Goal: Task Accomplishment & Management: Complete application form

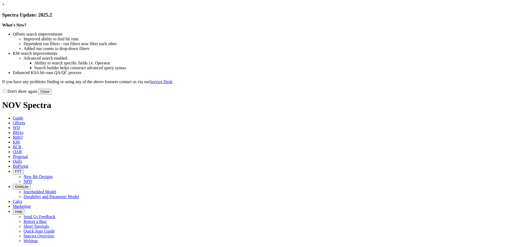
click at [5, 7] on link "×" at bounding box center [3, 4] width 2 height 5
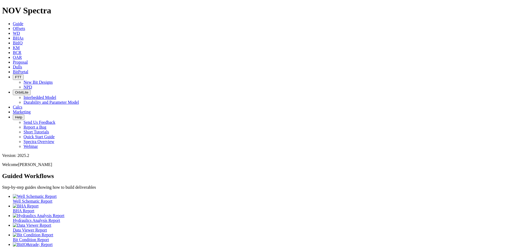
click at [25, 26] on span "Offsets" at bounding box center [19, 28] width 12 height 5
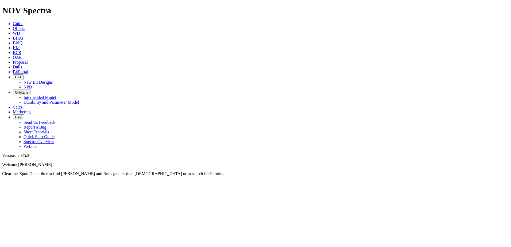
click at [123, 176] on div at bounding box center [255, 176] width 507 height 0
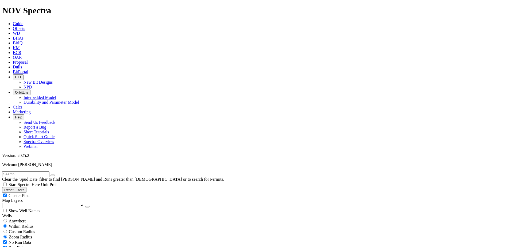
click at [13, 31] on icon at bounding box center [13, 33] width 0 height 5
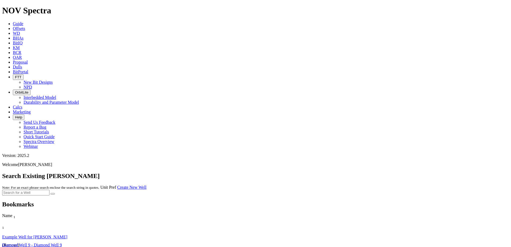
click at [13, 36] on icon at bounding box center [13, 38] width 0 height 5
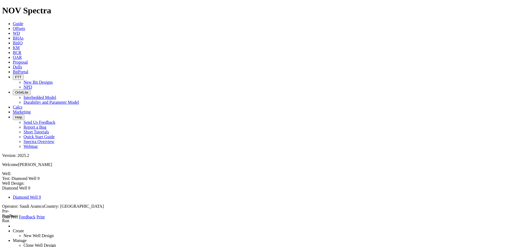
select select "number:1"
type input "28"
type input "0"
type input "60"
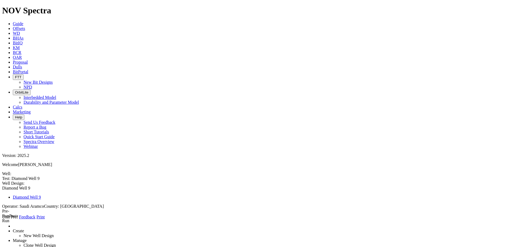
select select "number:28"
type input "25"
select select "number:25"
drag, startPoint x: 139, startPoint y: 81, endPoint x: 112, endPoint y: 81, distance: 27.6
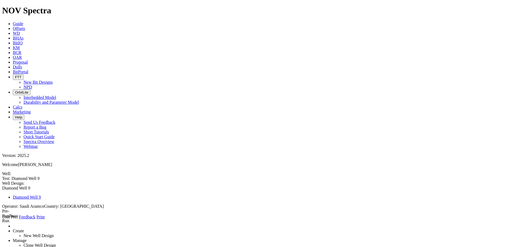
drag, startPoint x: 133, startPoint y: 80, endPoint x: 102, endPoint y: 81, distance: 31.6
drag, startPoint x: 139, startPoint y: 80, endPoint x: 99, endPoint y: 78, distance: 39.9
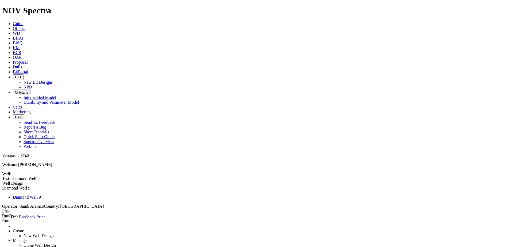
type input "9.625"
drag, startPoint x: 126, startPoint y: 98, endPoint x: 117, endPoint y: 98, distance: 9.1
type input "50"
drag, startPoint x: 130, startPoint y: 112, endPoint x: 104, endPoint y: 115, distance: 26.4
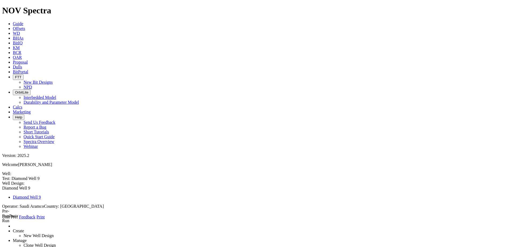
type input "5094"
drag, startPoint x: 119, startPoint y: 97, endPoint x: 116, endPoint y: 97, distance: 3.2
type input "0"
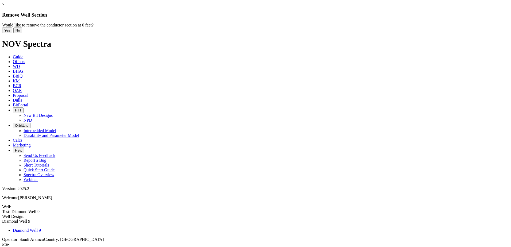
click at [12, 33] on button "Yes" at bounding box center [7, 31] width 10 height 6
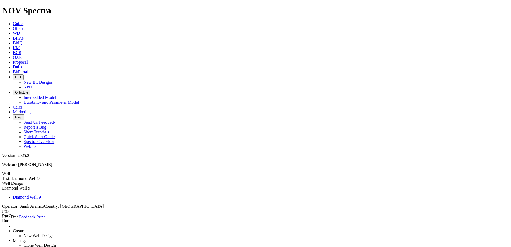
select select "?"
select select "number:3"
type input "17.5"
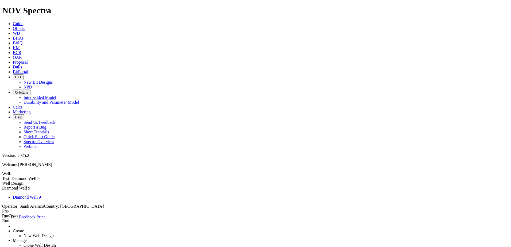
type input "60"
type input "2900"
select select "number:13.625"
type input "12.25"
select select "number:12.375"
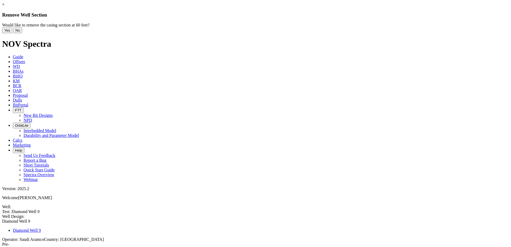
click at [12, 33] on button "Yes" at bounding box center [7, 31] width 10 height 6
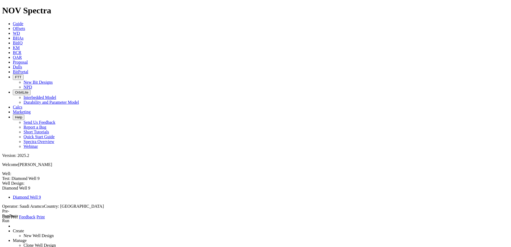
select select "?"
select select "number:3"
type input "12.25"
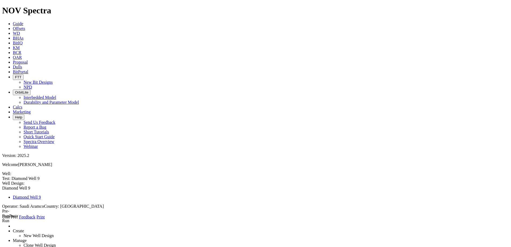
type input "2900"
type input "11200"
select select "number:9.625"
type input "8.90675"
select select "number:9.063"
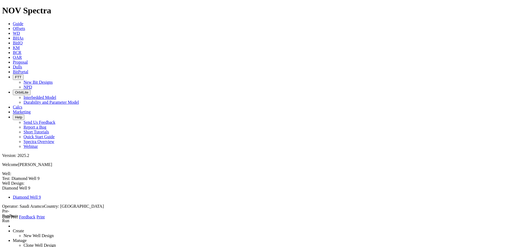
select select "?"
select select "number:3"
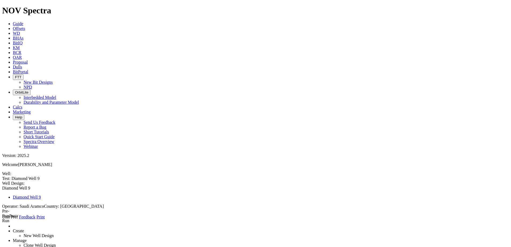
type input "12.25"
type input "2900"
type input "11200"
select select "number:9.625"
type input "8.90675"
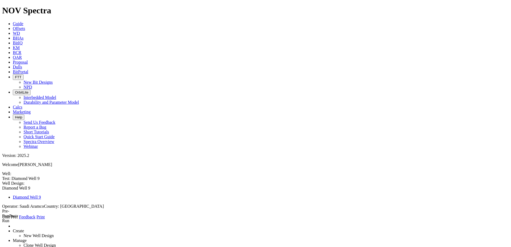
select select "number:9.063"
select select "number:3"
type input "12.25"
type input "2900"
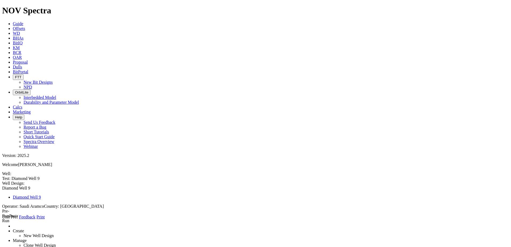
type input "11200"
select select "number:9.625"
type input "8.90675"
select select "number:9.063"
select select "number:4"
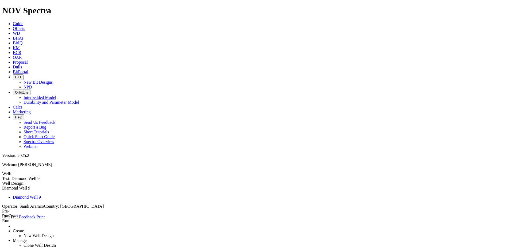
type input "9.5"
type input "11200"
type input "16600"
select select "number:7"
type input "6.413"
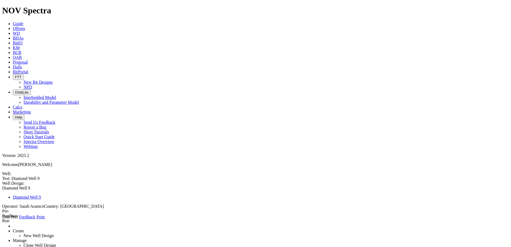
select select "number:6.538"
select select "?"
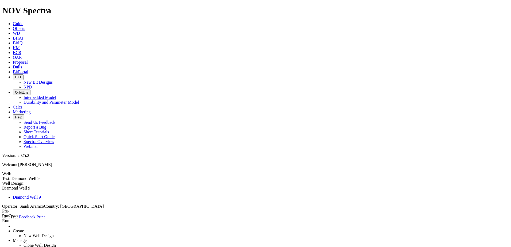
select select "number:4"
type input "9.5"
type input "11200"
type input "16600"
select select "number:7"
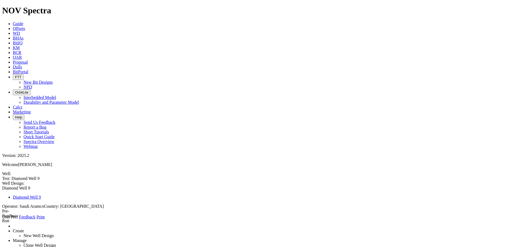
type input "6.413"
select select "number:6.538"
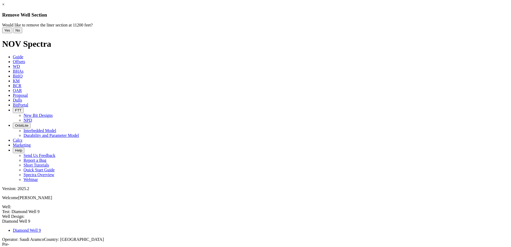
click at [12, 33] on button "Yes" at bounding box center [7, 31] width 10 height 6
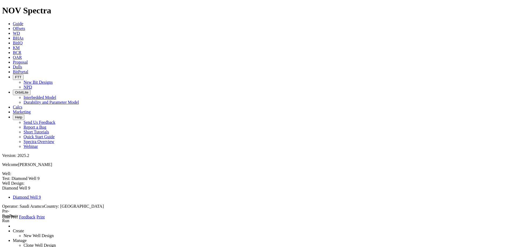
select select "?"
select select "number:3"
type input "12.25"
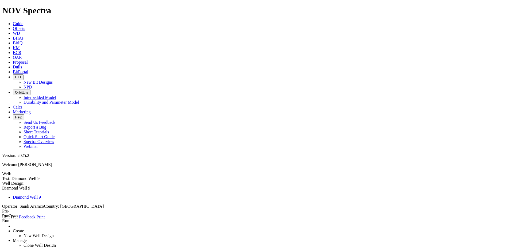
type input "2900"
type input "11200"
select select "number:9.625"
type input "8.90675"
select select "number:9.063"
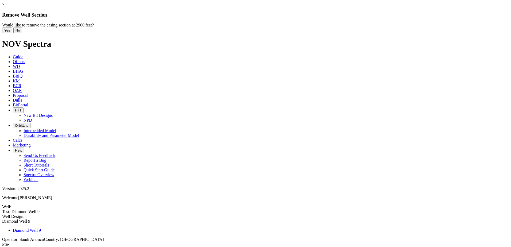
click at [12, 33] on button "Yes" at bounding box center [7, 31] width 10 height 6
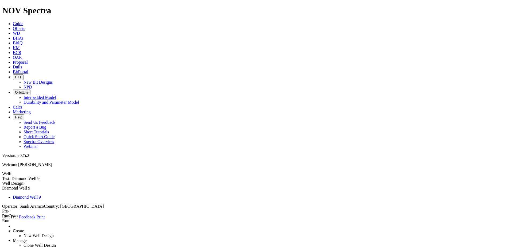
select select "number:3"
type input "12.25"
type input "2900"
type input "11200"
select select "number:9.625"
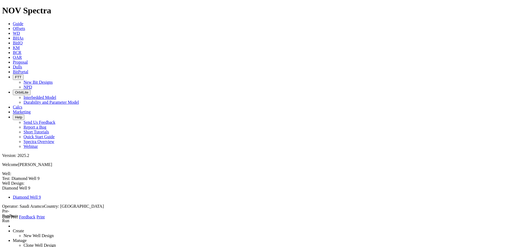
type input "8.90675"
select select "number:9.063"
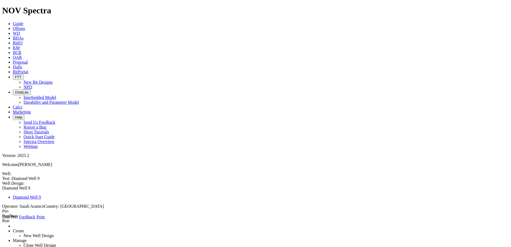
select select "number:3"
type input "12.25"
type input "2900"
type input "11200"
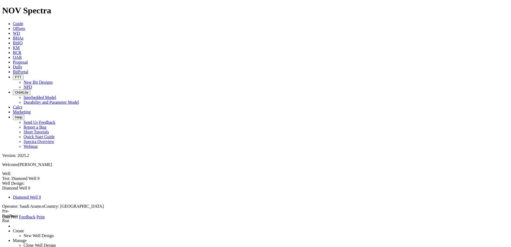
select select "number:9.625"
type input "8.90675"
select select "number:9.063"
select select "?"
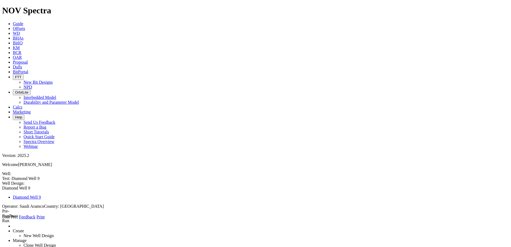
select select "?"
select select "number:3"
type input "12.25"
type input "2900"
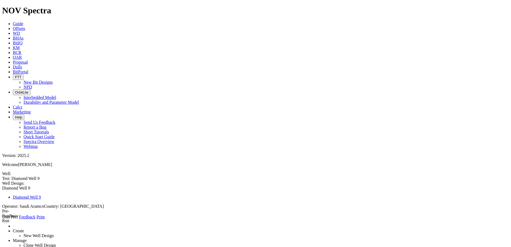
type input "11200"
select select "number:9.625"
type input "8.90675"
select select "number:9.063"
drag, startPoint x: 140, startPoint y: 80, endPoint x: 117, endPoint y: 80, distance: 23.8
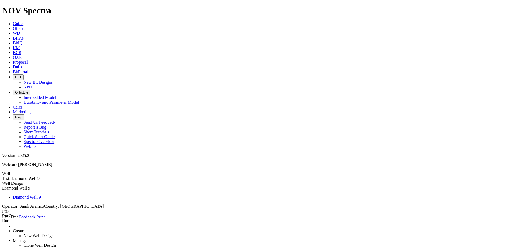
type input "9.625"
drag, startPoint x: 133, startPoint y: 96, endPoint x: 112, endPoint y: 96, distance: 21.1
type input "0"
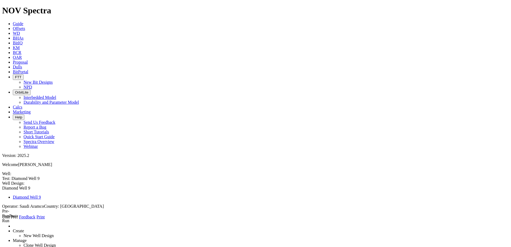
drag, startPoint x: 141, startPoint y: 112, endPoint x: 97, endPoint y: 111, distance: 44.7
type input "5094"
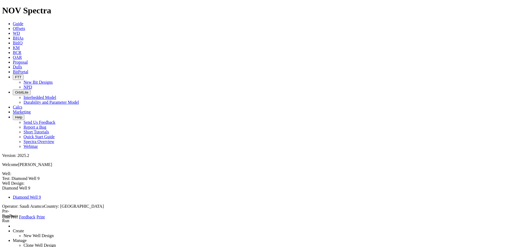
select select "number:4"
select select "number:7"
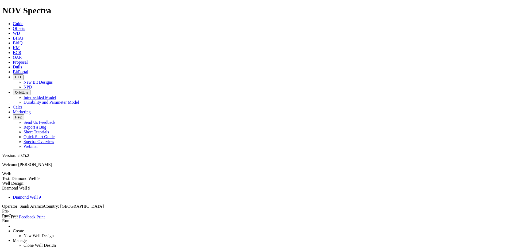
type input "6.413"
select select "number:6.538"
select select "?"
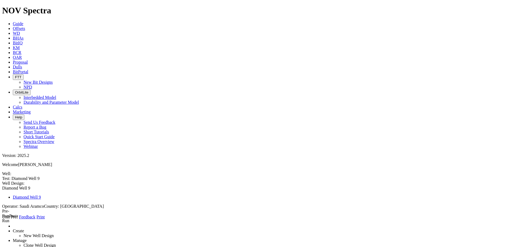
select select "?"
select select "number:4"
type input "9.625"
type input "0"
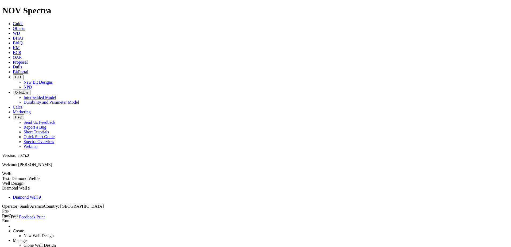
type input "5094"
select select "number:7"
type input "6.413"
select select "number:6.538"
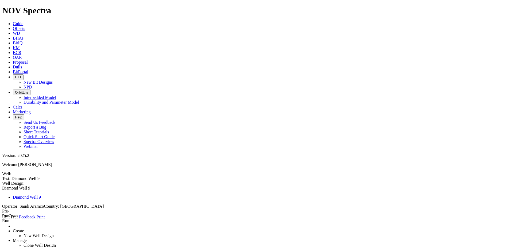
select select "number:3"
type input "0"
type input "2168"
type input "0"
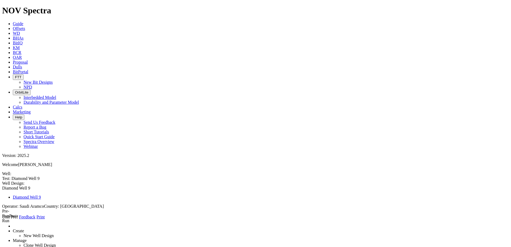
drag, startPoint x: 139, startPoint y: 113, endPoint x: 107, endPoint y: 113, distance: 31.6
type input "5094"
type input "7"
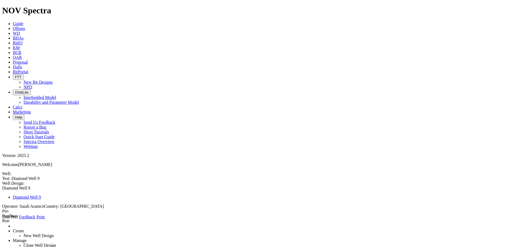
select select "number:4"
click at [24, 229] on link "Create" at bounding box center [18, 231] width 11 height 5
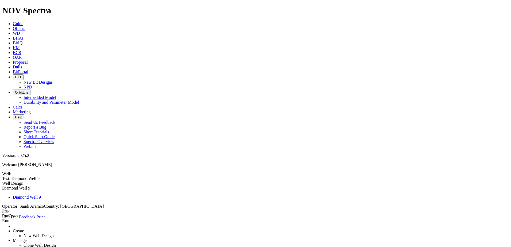
click at [47, 234] on link "New Well Design" at bounding box center [39, 236] width 30 height 5
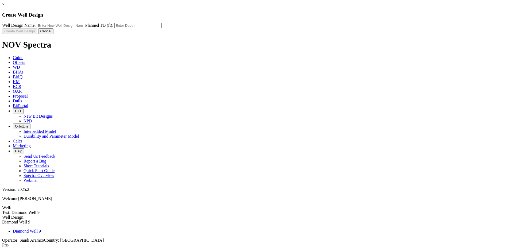
click at [84, 28] on input "text" at bounding box center [60, 26] width 47 height 6
type input "ADM-261"
click at [162, 28] on input "text" at bounding box center [137, 26] width 47 height 6
type input "10348"
click at [37, 34] on button "Create Well Design" at bounding box center [19, 31] width 35 height 6
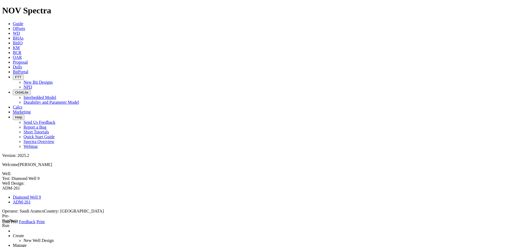
select select "number:3"
type input "0"
type input "1192"
type input "0"
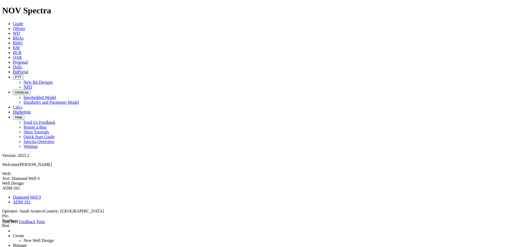
select select "number:4"
drag, startPoint x: 137, startPoint y: 83, endPoint x: 120, endPoint y: 82, distance: 16.9
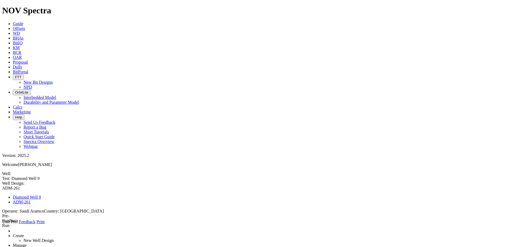
type input "9.625"
drag, startPoint x: 131, startPoint y: 96, endPoint x: 117, endPoint y: 96, distance: 14.2
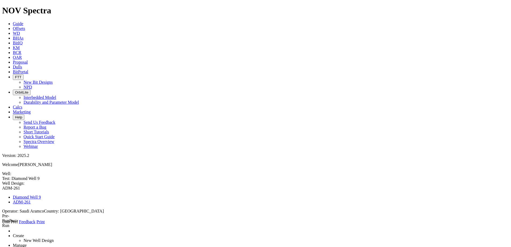
type input "5094"
select select "number:7"
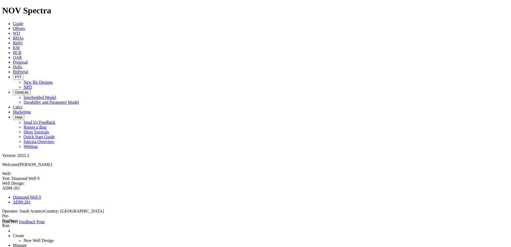
select select "number:6.538"
type input "6.413"
select select "number:3"
type input "0"
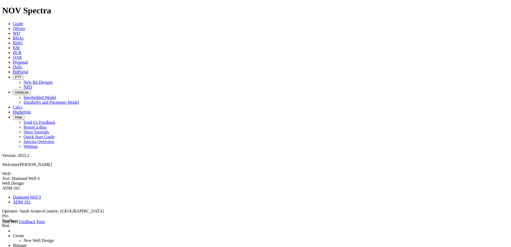
type input "5310"
type input "0"
drag, startPoint x: 133, startPoint y: 96, endPoint x: 113, endPoint y: 97, distance: 20.3
type input "5118"
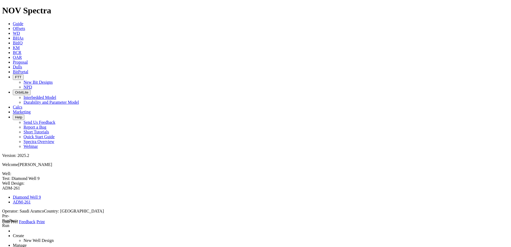
type input "7.25"
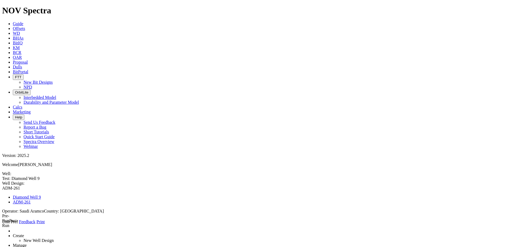
radio input "true"
drag, startPoint x: 137, startPoint y: 110, endPoint x: 112, endPoint y: 112, distance: 26.0
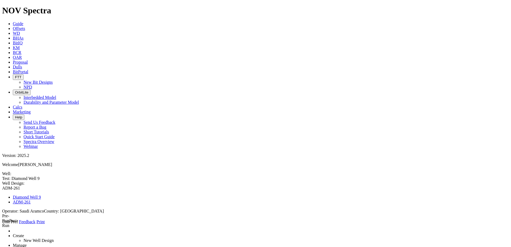
type input "10348"
select select "number:4"
type input "9.625"
type input "0"
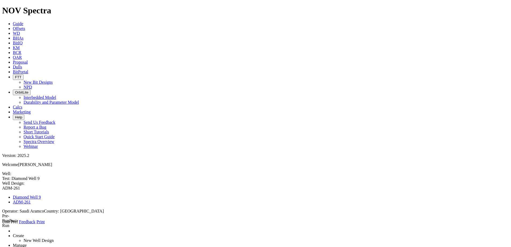
type input "5094"
select select "number:7"
type input "6.413"
select select "number:6.538"
drag, startPoint x: 137, startPoint y: 81, endPoint x: 121, endPoint y: 81, distance: 16.0
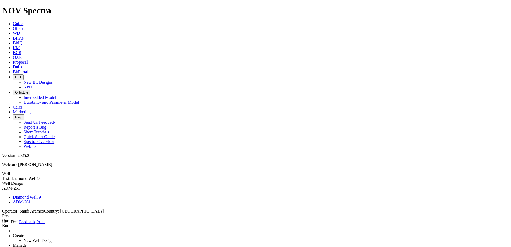
type input "7"
select select "number:4"
type input "7"
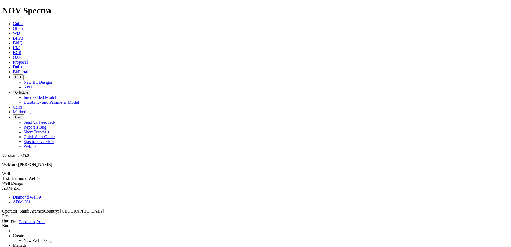
type input "0"
type input "5094"
select select "number:7"
type input "6.413"
select select "number:6.538"
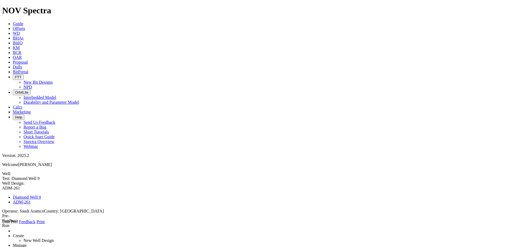
drag, startPoint x: 135, startPoint y: 78, endPoint x: 112, endPoint y: 78, distance: 22.7
type input "6"
radio input "true"
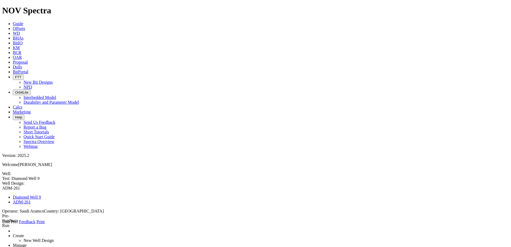
type input "7.25"
type input "5118"
type input "10348"
type input "0"
drag, startPoint x: 132, startPoint y: 80, endPoint x: 111, endPoint y: 80, distance: 20.9
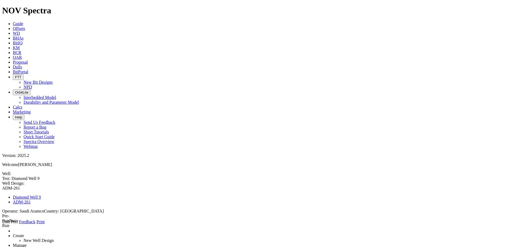
type input "9"
radio input "true"
type input "9"
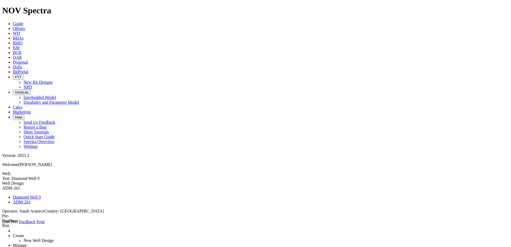
type input "5118"
type input "10348"
type input "0"
select select "number:4"
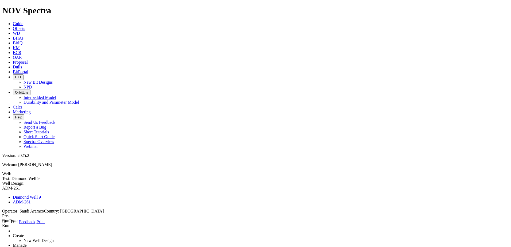
type input "6"
type input "0"
type input "5094"
select select "number:7"
type input "6.413"
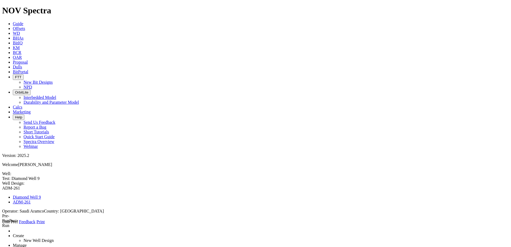
click at [24, 234] on link "Create" at bounding box center [18, 236] width 11 height 5
click at [2, 224] on icon at bounding box center [2, 224] width 0 height 0
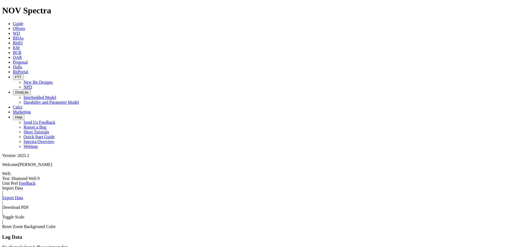
click at [2, 186] on span at bounding box center [2, 186] width 0 height 0
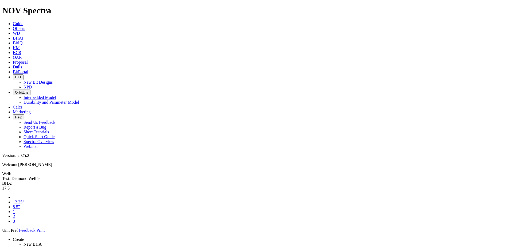
click at [2, 233] on span at bounding box center [2, 233] width 0 height 0
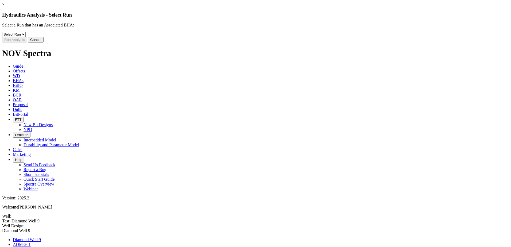
click at [5, 7] on link "×" at bounding box center [3, 4] width 2 height 5
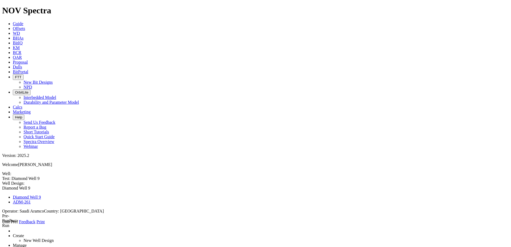
drag, startPoint x: 136, startPoint y: 112, endPoint x: 120, endPoint y: 112, distance: 16.1
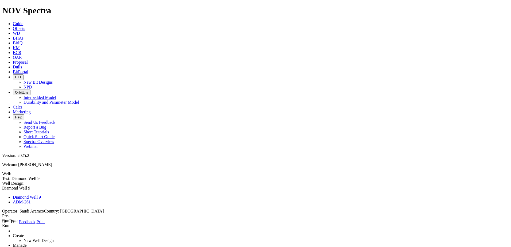
drag, startPoint x: 142, startPoint y: 112, endPoint x: 107, endPoint y: 109, distance: 35.0
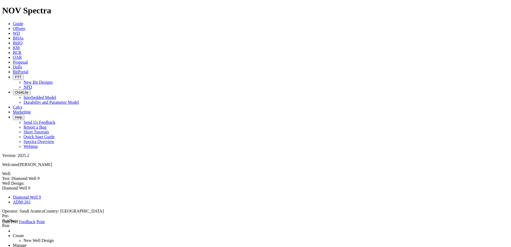
drag, startPoint x: 138, startPoint y: 97, endPoint x: 119, endPoint y: 96, distance: 19.3
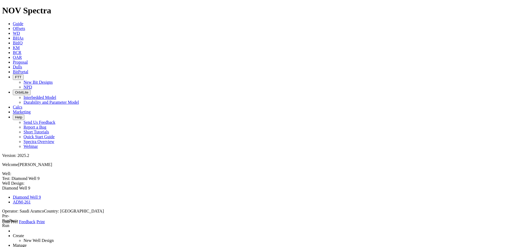
drag, startPoint x: 138, startPoint y: 110, endPoint x: 110, endPoint y: 111, distance: 28.1
drag, startPoint x: 145, startPoint y: 95, endPoint x: 140, endPoint y: 95, distance: 5.1
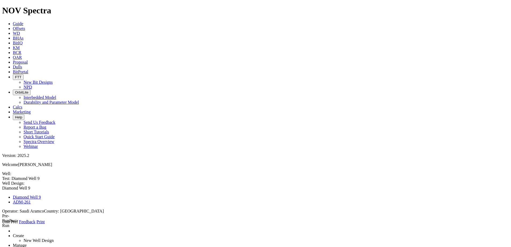
drag, startPoint x: 135, startPoint y: 110, endPoint x: 114, endPoint y: 110, distance: 20.9
drag, startPoint x: 140, startPoint y: 95, endPoint x: 121, endPoint y: 95, distance: 19.0
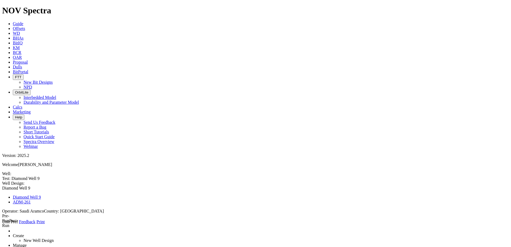
drag, startPoint x: 140, startPoint y: 79, endPoint x: 121, endPoint y: 79, distance: 19.0
drag, startPoint x: 143, startPoint y: 83, endPoint x: 113, endPoint y: 82, distance: 29.7
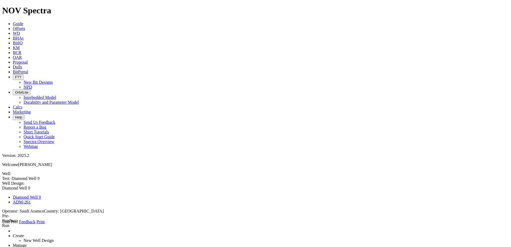
drag, startPoint x: 131, startPoint y: 79, endPoint x: 105, endPoint y: 83, distance: 26.5
drag, startPoint x: 146, startPoint y: 111, endPoint x: 118, endPoint y: 111, distance: 28.1
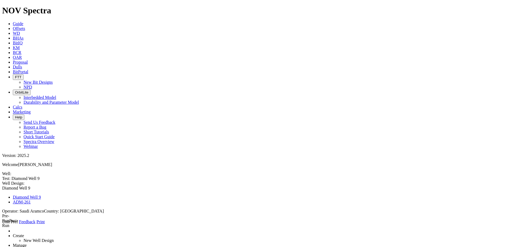
drag, startPoint x: 136, startPoint y: 80, endPoint x: 106, endPoint y: 80, distance: 30.2
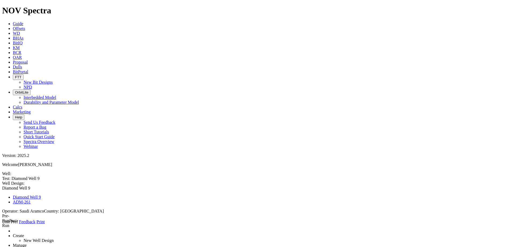
drag, startPoint x: 139, startPoint y: 96, endPoint x: 116, endPoint y: 96, distance: 23.0
drag, startPoint x: 141, startPoint y: 112, endPoint x: 115, endPoint y: 112, distance: 25.4
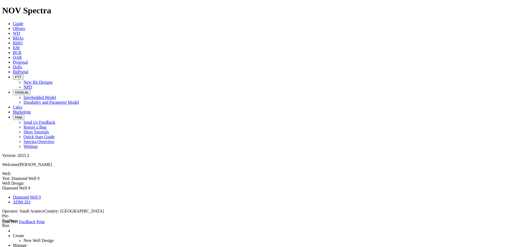
drag, startPoint x: 120, startPoint y: 96, endPoint x: 117, endPoint y: 96, distance: 3.7
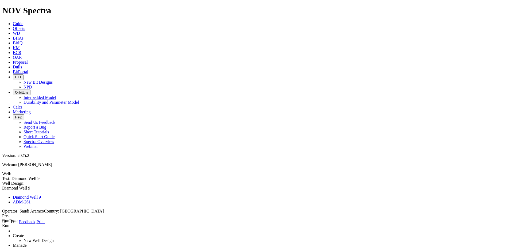
drag, startPoint x: 139, startPoint y: 112, endPoint x: 119, endPoint y: 112, distance: 19.8
